Goal: Information Seeking & Learning: Find contact information

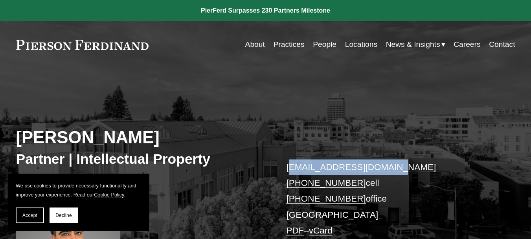
copy link "[EMAIL_ADDRESS][DOMAIN_NAME]"
drag, startPoint x: 410, startPoint y: 169, endPoint x: 282, endPoint y: 172, distance: 128.1
click at [282, 172] on div "[PERSON_NAME] Partner | Intellectual Property [EMAIL_ADDRESS][DOMAIN_NAME] [PHO…" at bounding box center [265, 188] width 531 height 208
copy p "[PHONE_NUMBER] cell [PHONE_NUMBER]"
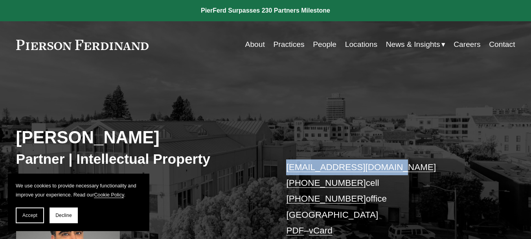
drag, startPoint x: 354, startPoint y: 200, endPoint x: 310, endPoint y: 206, distance: 44.0
click at [295, 189] on p "[EMAIL_ADDRESS][DOMAIN_NAME] [PHONE_NUMBER] cell [PHONE_NUMBER] office [GEOGRAP…" at bounding box center [390, 198] width 208 height 79
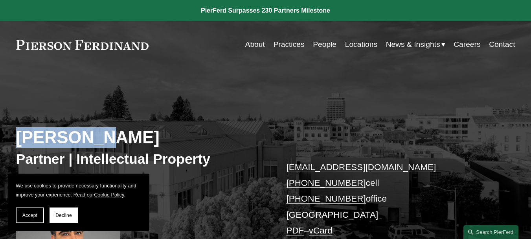
copy h2 "[PERSON_NAME]"
drag, startPoint x: 9, startPoint y: 138, endPoint x: 104, endPoint y: 135, distance: 94.4
click at [104, 135] on div "[PERSON_NAME] Partner | Intellectual Property [EMAIL_ADDRESS][DOMAIN_NAME] [PHO…" at bounding box center [265, 188] width 531 height 208
click at [94, 143] on h2 "[PERSON_NAME]" at bounding box center [141, 137] width 250 height 21
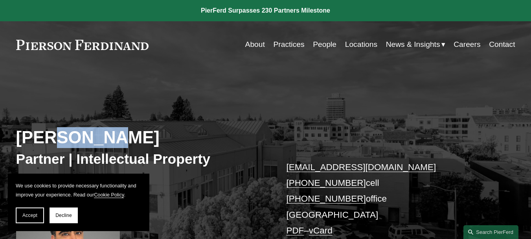
click at [94, 143] on h2 "[PERSON_NAME]" at bounding box center [141, 137] width 250 height 21
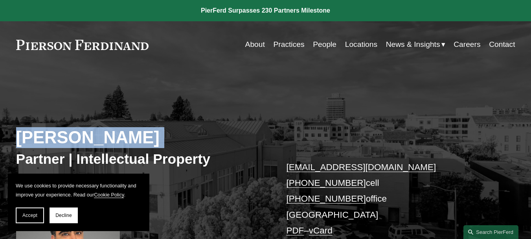
click at [94, 143] on h2 "[PERSON_NAME]" at bounding box center [141, 137] width 250 height 21
